Goal: Information Seeking & Learning: Learn about a topic

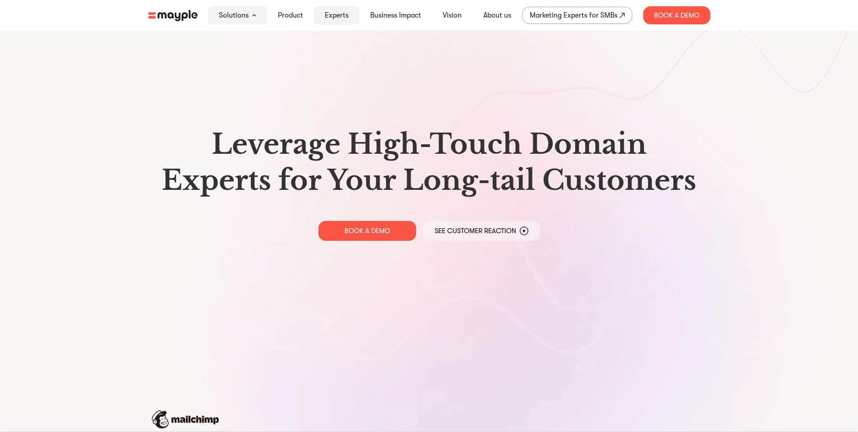
click at [346, 13] on link "Experts" at bounding box center [337, 15] width 24 height 11
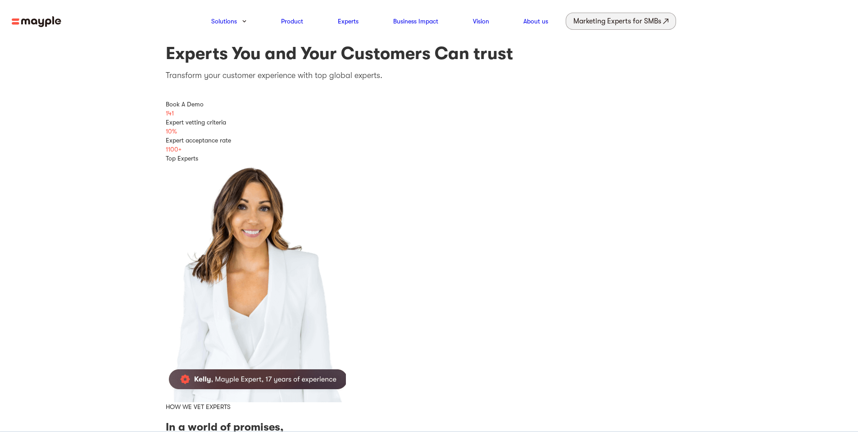
click at [642, 21] on div "Marketing Experts for SMBs" at bounding box center [617, 21] width 88 height 13
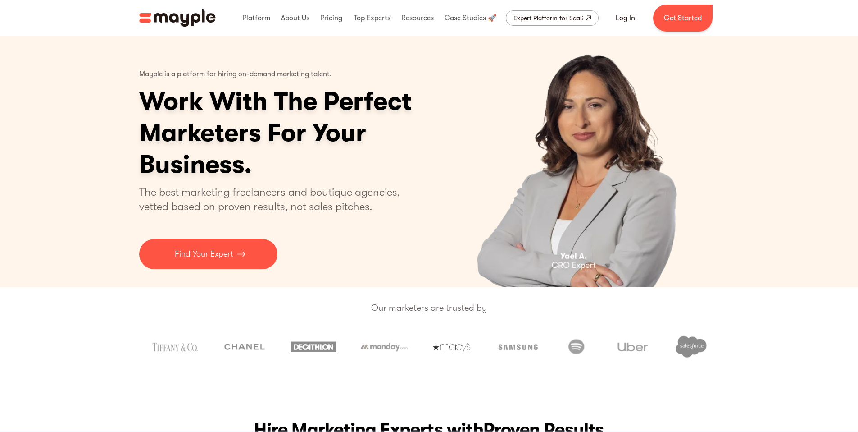
click at [445, 147] on div "3 of 4" at bounding box center [579, 161] width 282 height 251
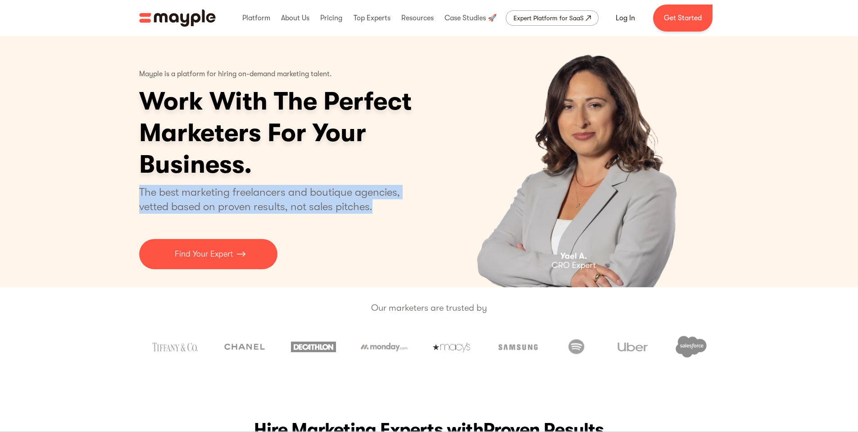
drag, startPoint x: 141, startPoint y: 191, endPoint x: 383, endPoint y: 204, distance: 242.7
click at [383, 204] on p "The best marketing freelancers and boutique agencies, vetted based on proven re…" at bounding box center [275, 199] width 272 height 29
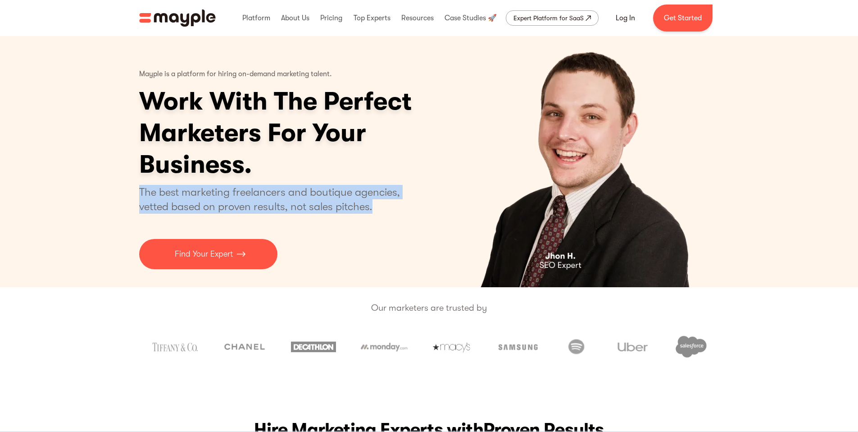
copy p "The best marketing freelancers and boutique agencies, vetted based on proven re…"
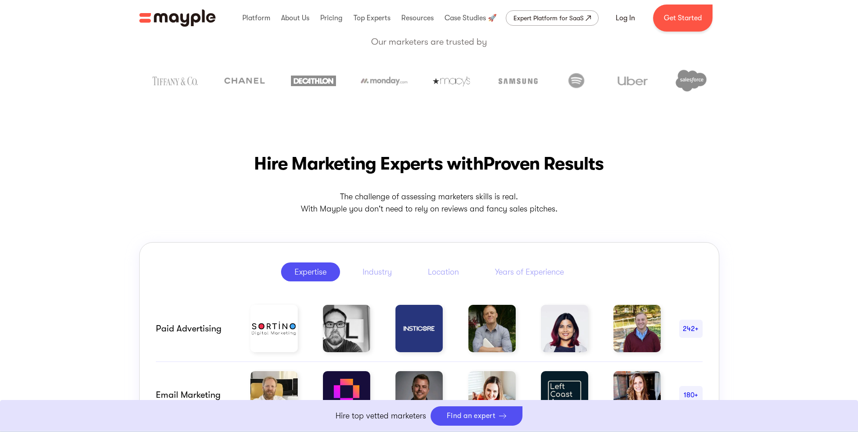
scroll to position [250, 0]
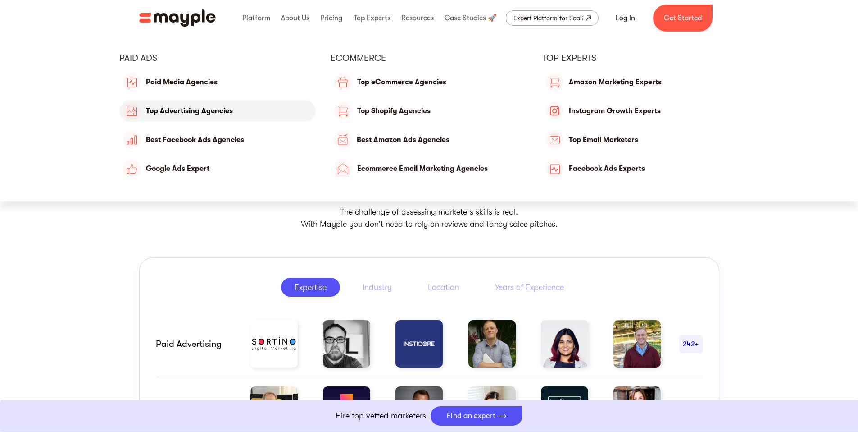
click at [206, 111] on link "Top Advertising Agencies" at bounding box center [217, 111] width 197 height 22
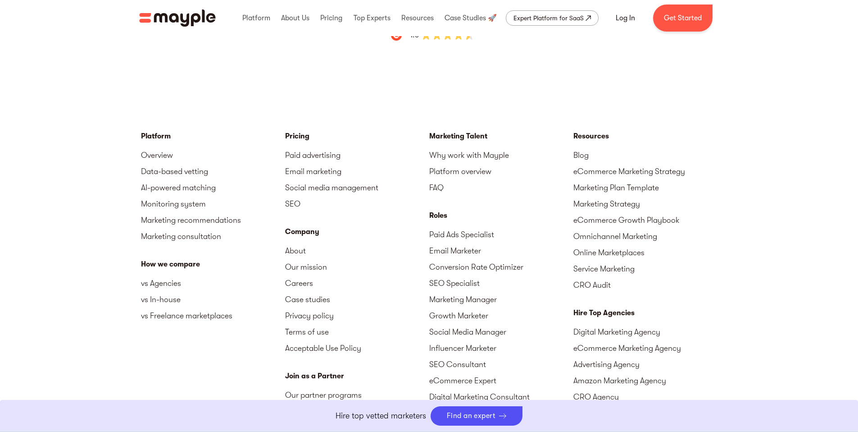
scroll to position [2968, 0]
click at [618, 355] on link "Advertising Agency" at bounding box center [645, 363] width 144 height 16
